Goal: Transaction & Acquisition: Purchase product/service

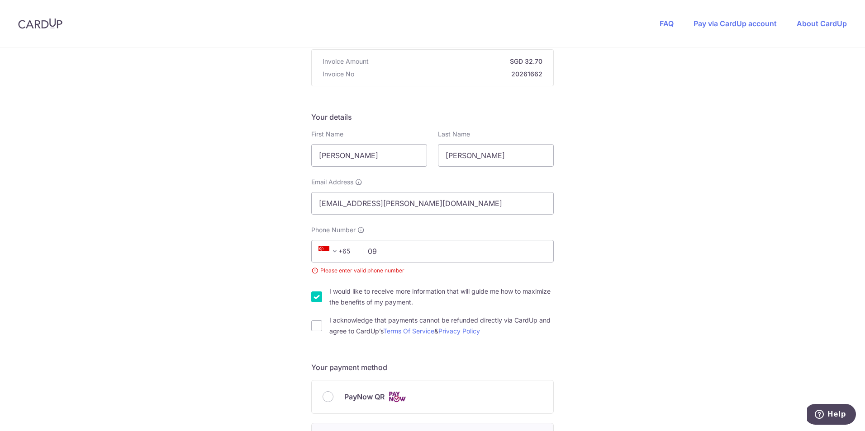
type input "0"
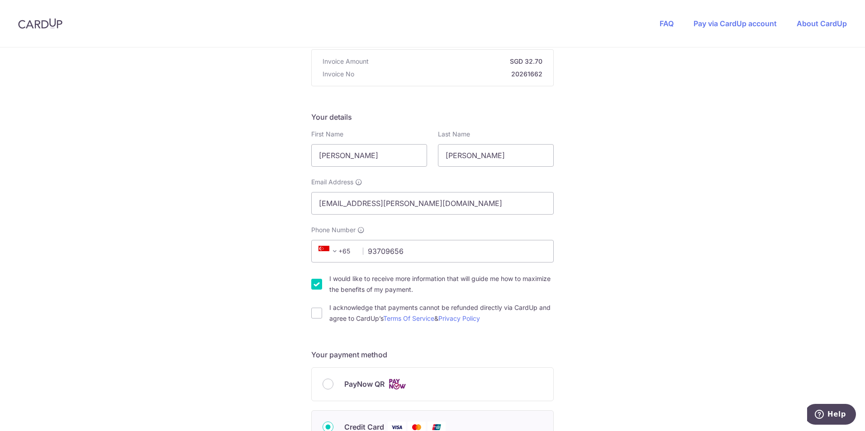
type input "93709656"
click at [178, 298] on div "You are paying Sureclean Pte Ltd Sureclean Pte Ltd uses CardUp to accept paymen…" at bounding box center [432, 398] width 865 height 882
click at [319, 284] on input "I would like to receive more information that will guide me how to maximize the…" at bounding box center [316, 284] width 11 height 11
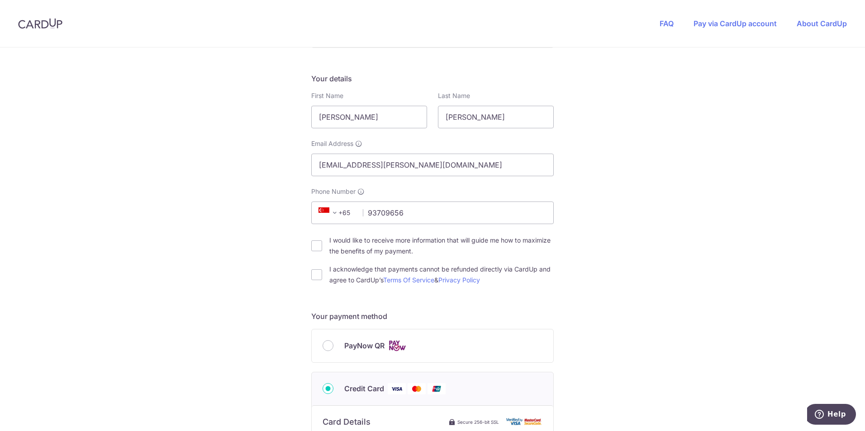
scroll to position [181, 0]
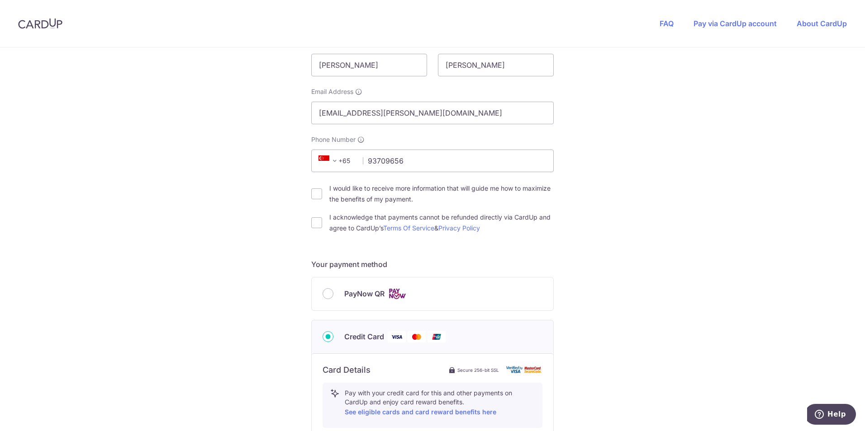
click at [322, 288] on div "PayNow QR" at bounding box center [432, 293] width 220 height 11
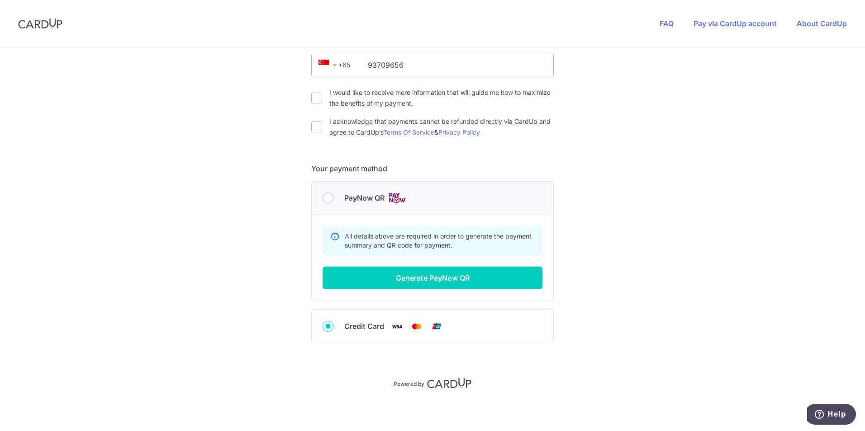
click at [335, 200] on div "PayNow QR" at bounding box center [432, 198] width 220 height 11
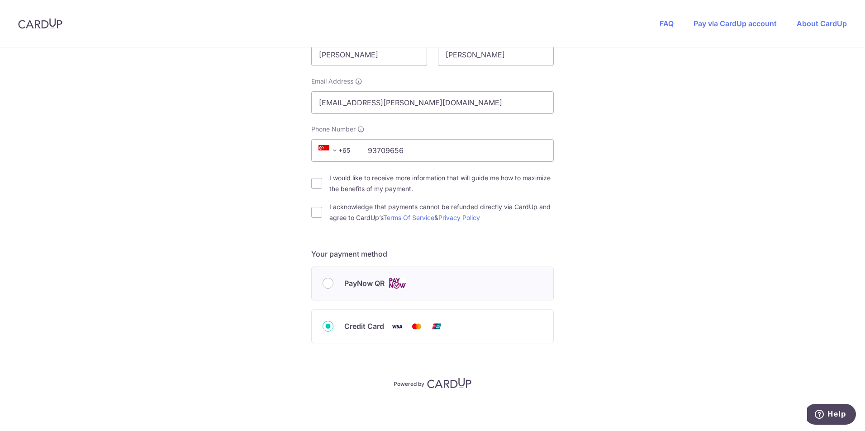
scroll to position [191, 0]
click at [317, 187] on input "I would like to receive more information that will guide me how to maximize the…" at bounding box center [316, 183] width 11 height 11
click at [316, 188] on input "I would like to receive more information that will guide me how to maximize the…" at bounding box center [316, 183] width 11 height 11
checkbox input "false"
click at [326, 286] on input "PayNow QR" at bounding box center [327, 283] width 11 height 11
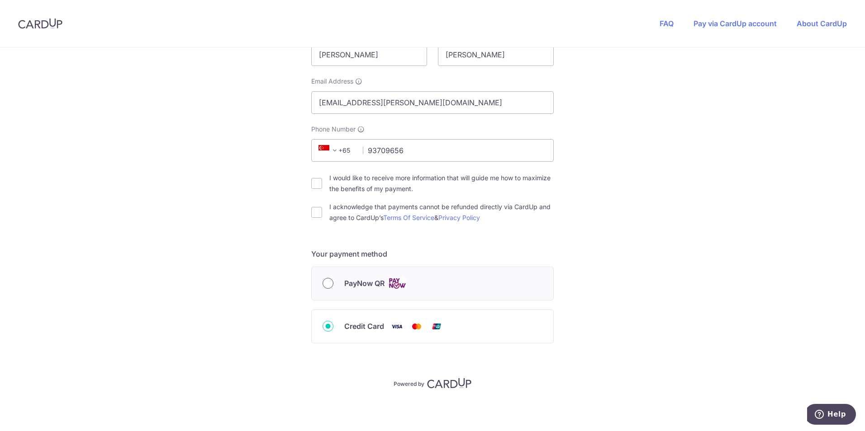
radio input "true"
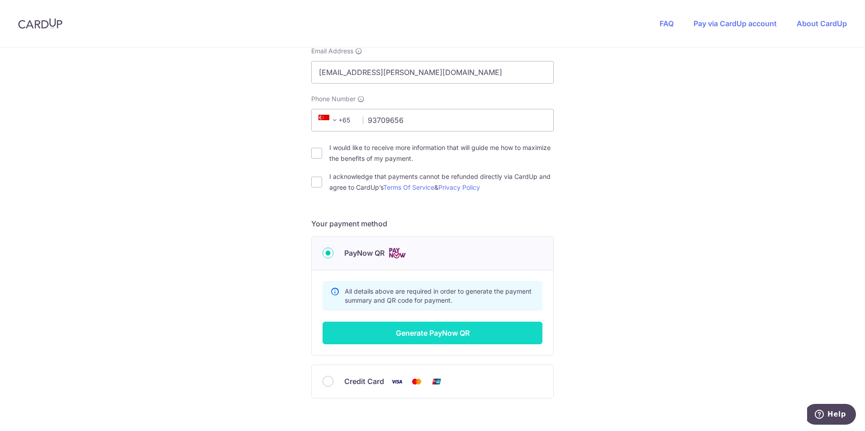
scroll to position [236, 0]
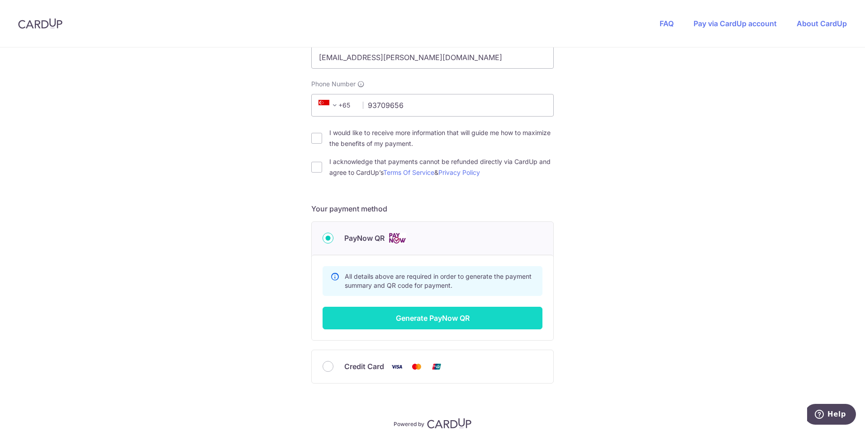
click at [380, 326] on button "Generate PayNow QR" at bounding box center [432, 318] width 220 height 23
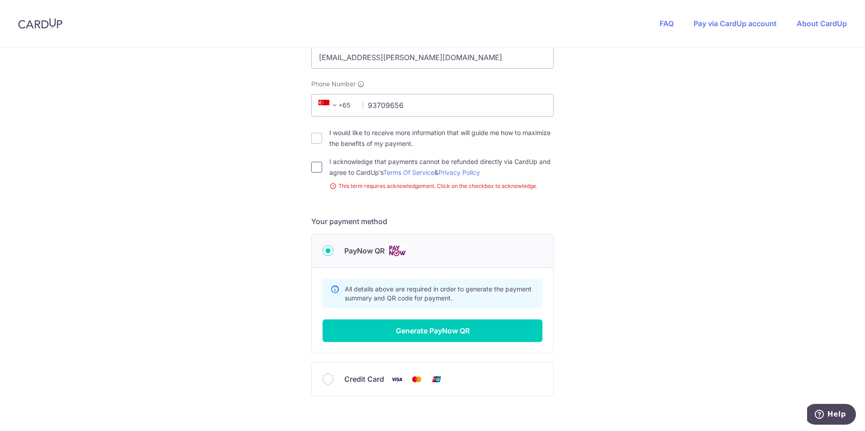
click at [314, 170] on input "I acknowledge that payments cannot be refunded directly via CardUp and agree to…" at bounding box center [316, 167] width 11 height 11
checkbox input "true"
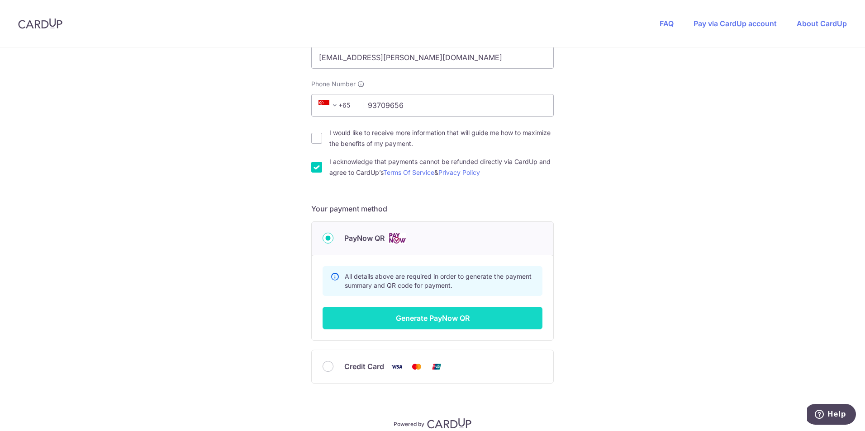
click at [407, 322] on button "Generate PayNow QR" at bounding box center [432, 318] width 220 height 23
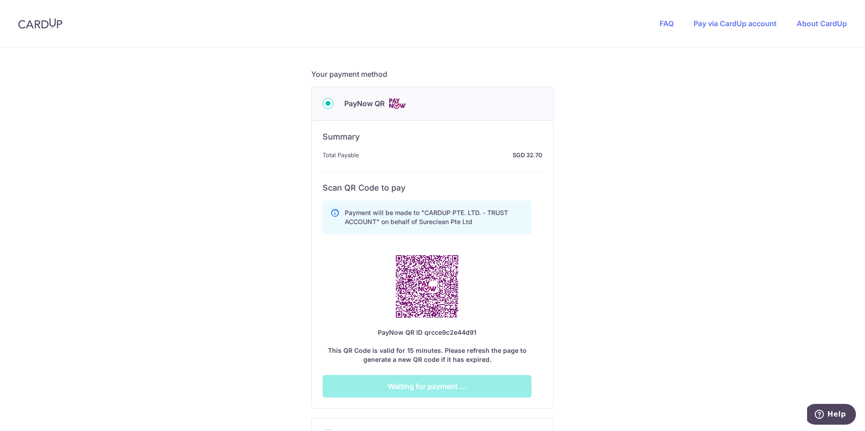
scroll to position [372, 0]
